Goal: Obtain resource: Download file/media

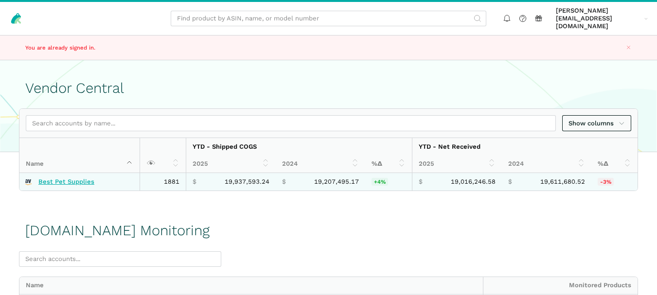
click at [79, 178] on link "Best Pet Supplies" at bounding box center [66, 182] width 56 height 8
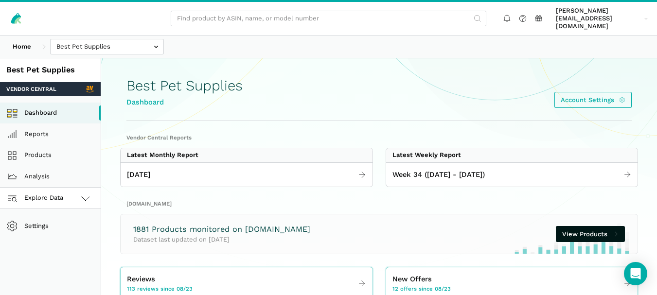
click at [72, 193] on link "Explore Data" at bounding box center [50, 198] width 101 height 21
click at [60, 233] on link "[DOMAIN_NAME]" at bounding box center [50, 241] width 101 height 21
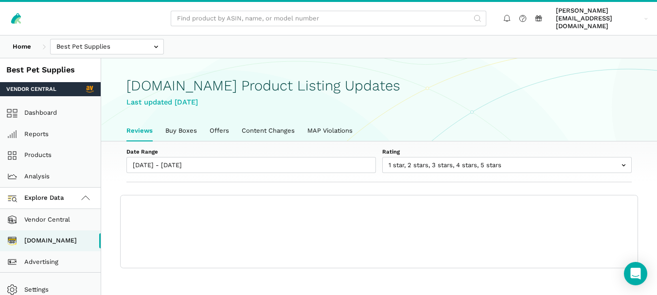
scroll to position [3, 0]
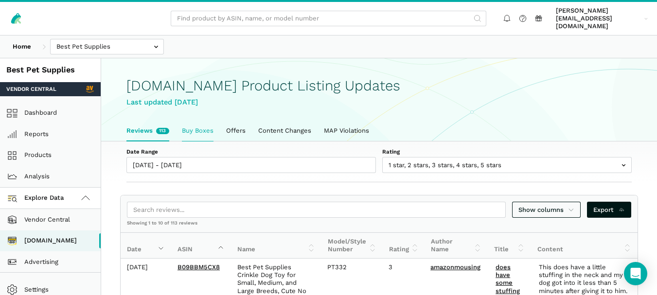
click at [194, 121] on link "Buy Boxes" at bounding box center [198, 131] width 44 height 20
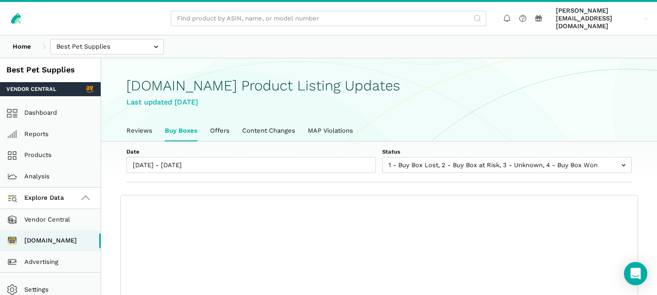
scroll to position [3, 0]
click at [420, 79] on h1 "Amazon.com Product Listing Updates" at bounding box center [378, 86] width 505 height 16
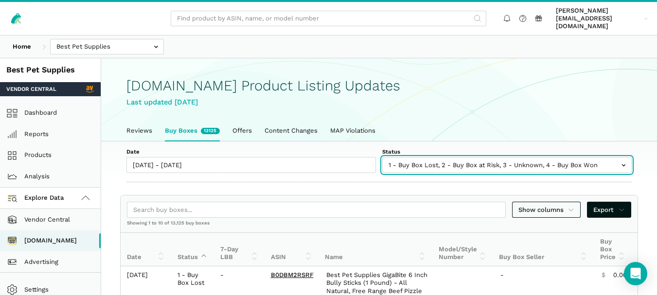
click at [426, 157] on input "text" at bounding box center [507, 165] width 250 height 16
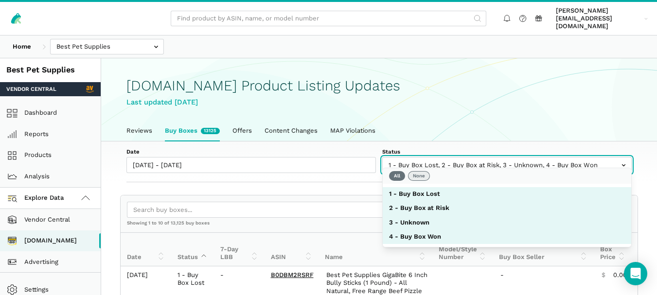
click at [415, 180] on button "None" at bounding box center [419, 176] width 22 height 10
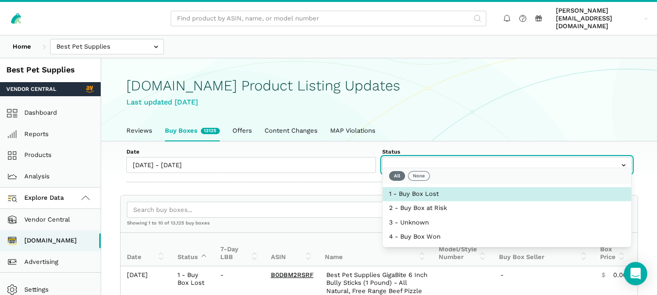
select select "1 - Buy Box Lost"
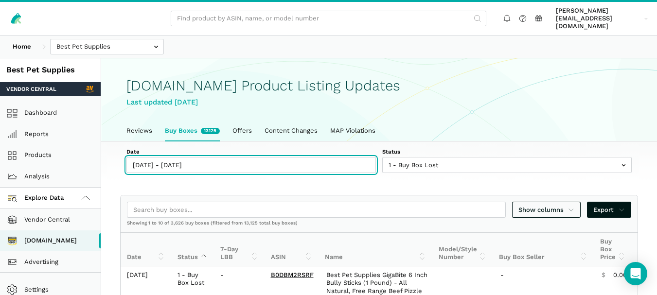
click at [195, 162] on input "08/23/2025 - 08/29/2025" at bounding box center [251, 165] width 250 height 16
type input "08/23/2025"
type input "08/29/2025"
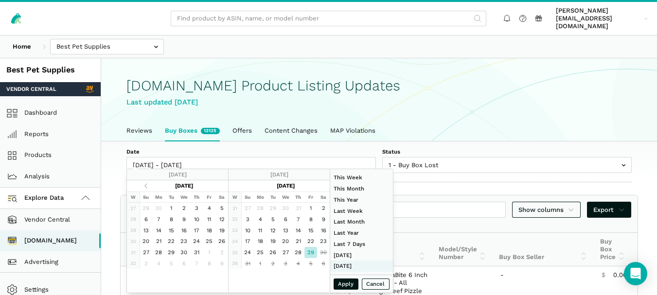
type input "06/01/2025"
type input "06/30/2025"
type input "08/29/2025"
click at [346, 284] on button "Apply" at bounding box center [346, 284] width 25 height 11
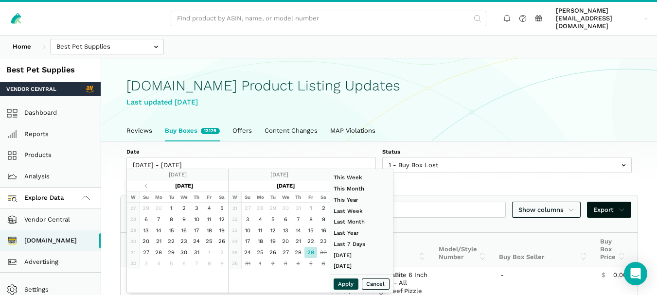
type input "08/29/2025 - 08/29/2025"
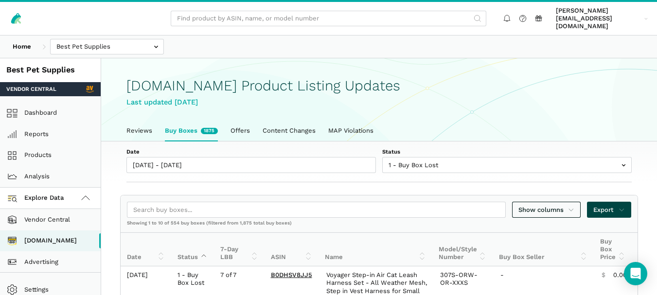
click at [628, 205] on link "Export" at bounding box center [609, 210] width 44 height 16
click at [599, 234] on span "Export as Excel" at bounding box center [593, 236] width 48 height 10
